Goal: Information Seeking & Learning: Learn about a topic

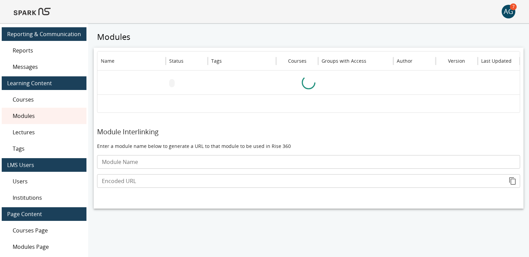
click at [41, 11] on img at bounding box center [32, 11] width 37 height 16
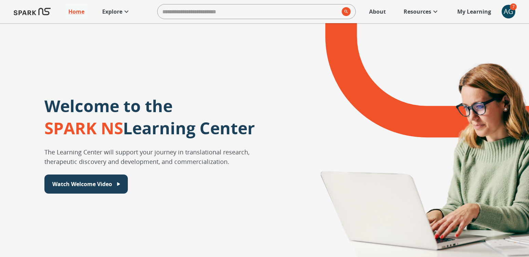
click at [116, 13] on p "Explore" at bounding box center [112, 12] width 20 height 8
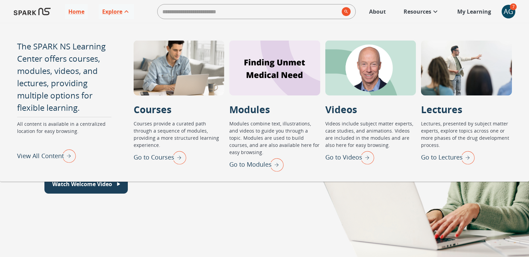
click at [38, 156] on p "View All Content" at bounding box center [40, 156] width 47 height 9
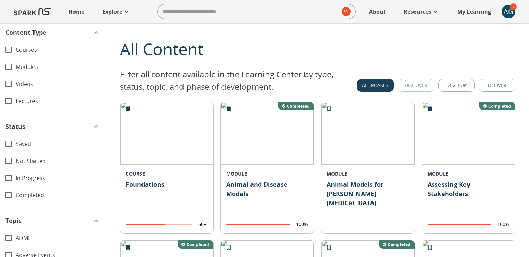
click at [96, 126] on icon "button" at bounding box center [96, 127] width 4 height 2
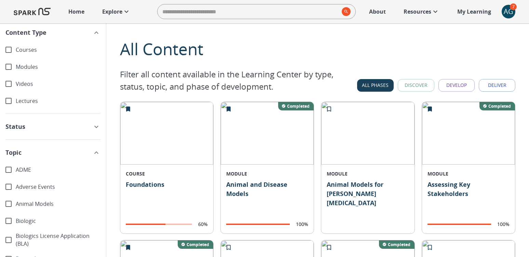
click at [96, 124] on icon "button" at bounding box center [96, 127] width 8 height 8
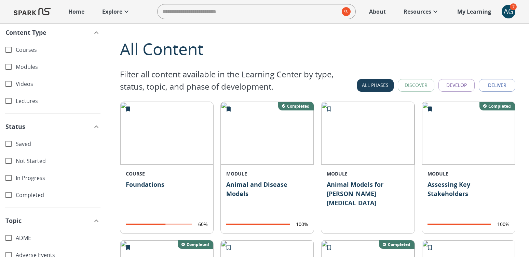
click at [99, 31] on icon "button" at bounding box center [96, 33] width 8 height 8
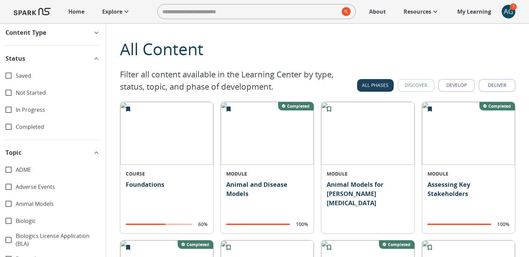
click at [99, 31] on icon "button" at bounding box center [96, 33] width 8 height 8
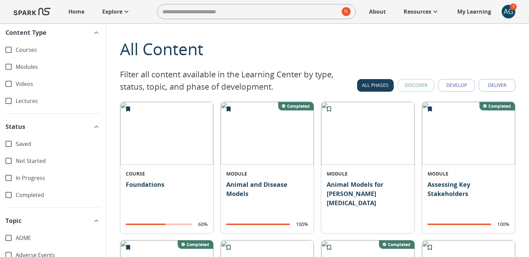
click at [96, 123] on icon "button" at bounding box center [96, 127] width 8 height 8
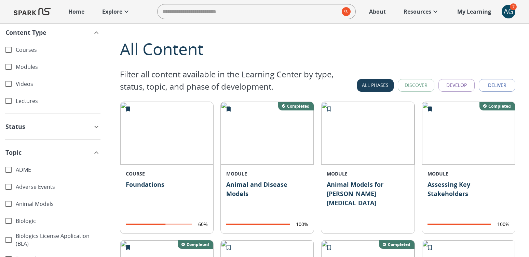
click at [96, 123] on icon "button" at bounding box center [96, 127] width 8 height 8
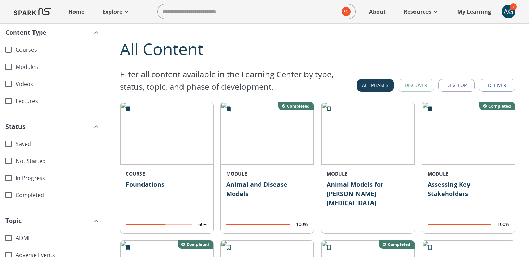
click at [95, 216] on button "Topic" at bounding box center [53, 220] width 106 height 17
click at [97, 222] on icon "button" at bounding box center [96, 221] width 4 height 2
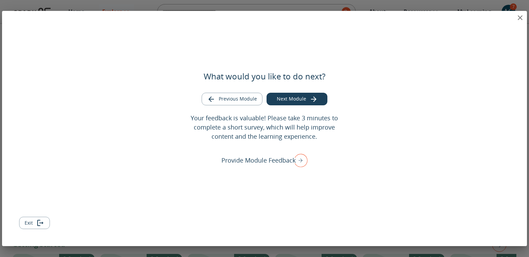
click at [29, 221] on button "Exit" at bounding box center [34, 223] width 31 height 13
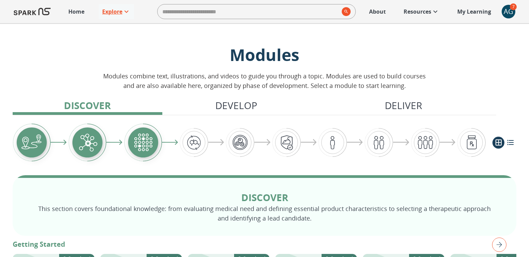
click at [110, 14] on p "Explore" at bounding box center [112, 12] width 20 height 8
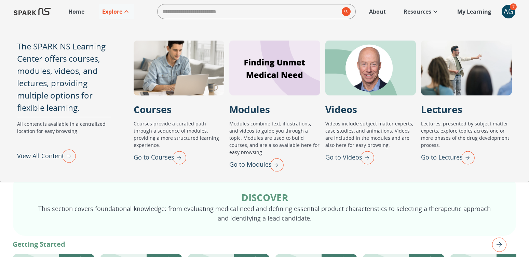
click at [52, 157] on p "View All Content" at bounding box center [40, 156] width 47 height 9
